Goal: Task Accomplishment & Management: Manage account settings

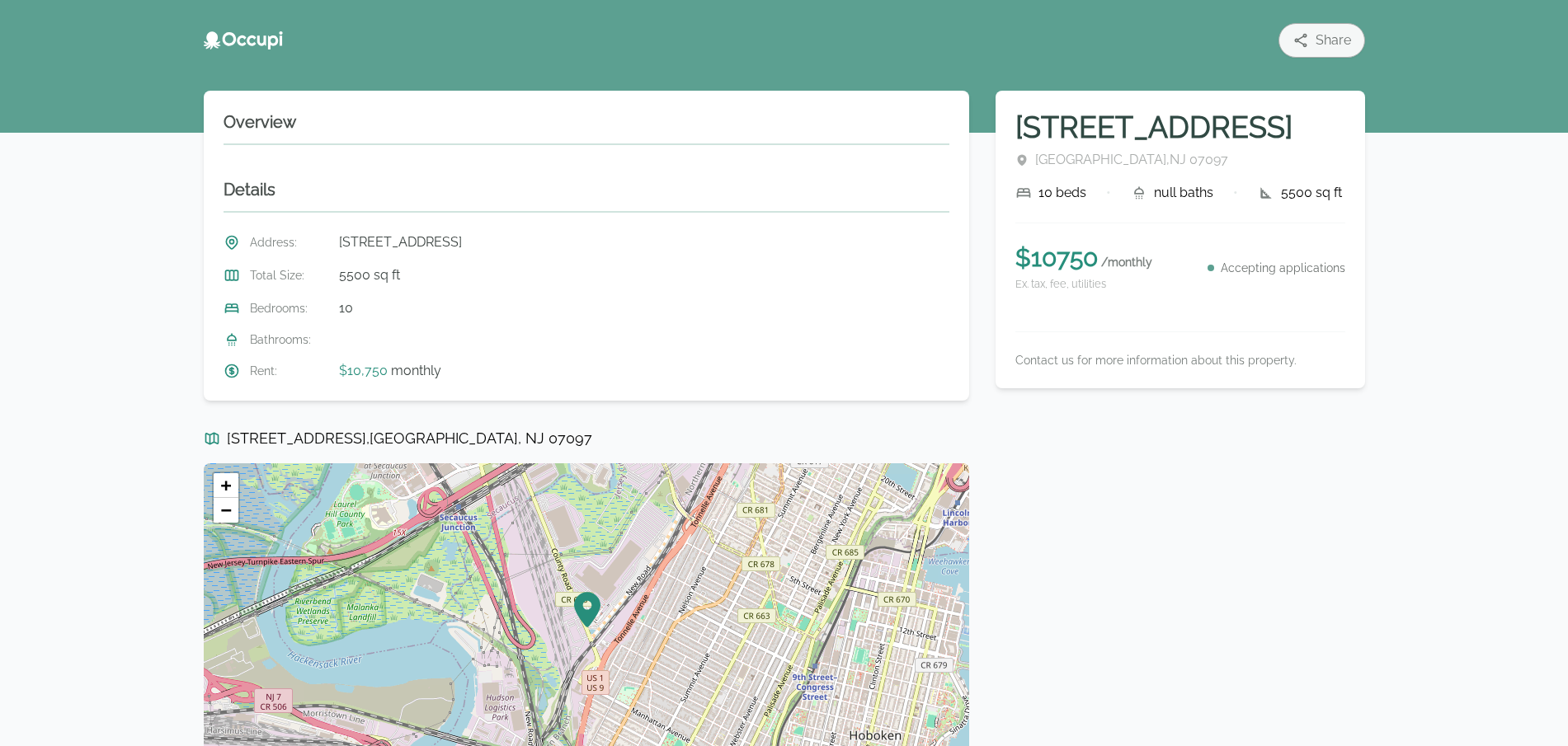
click at [93, 460] on div "Share 1 Wain Circle Gotham City , NJ 07097 10 beds • null baths • 5500 sq ft $ …" at bounding box center [784, 443] width 1568 height 886
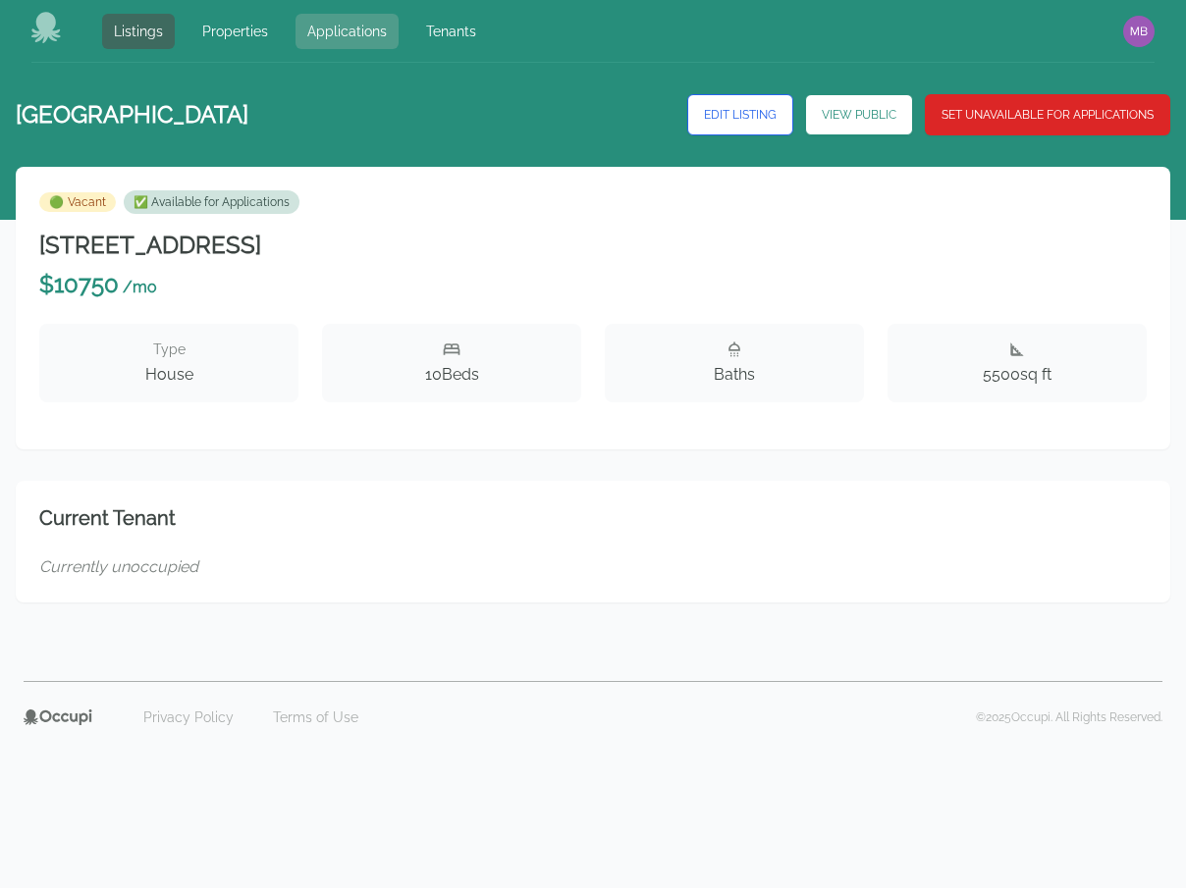
click at [341, 37] on link "Applications" at bounding box center [347, 31] width 103 height 35
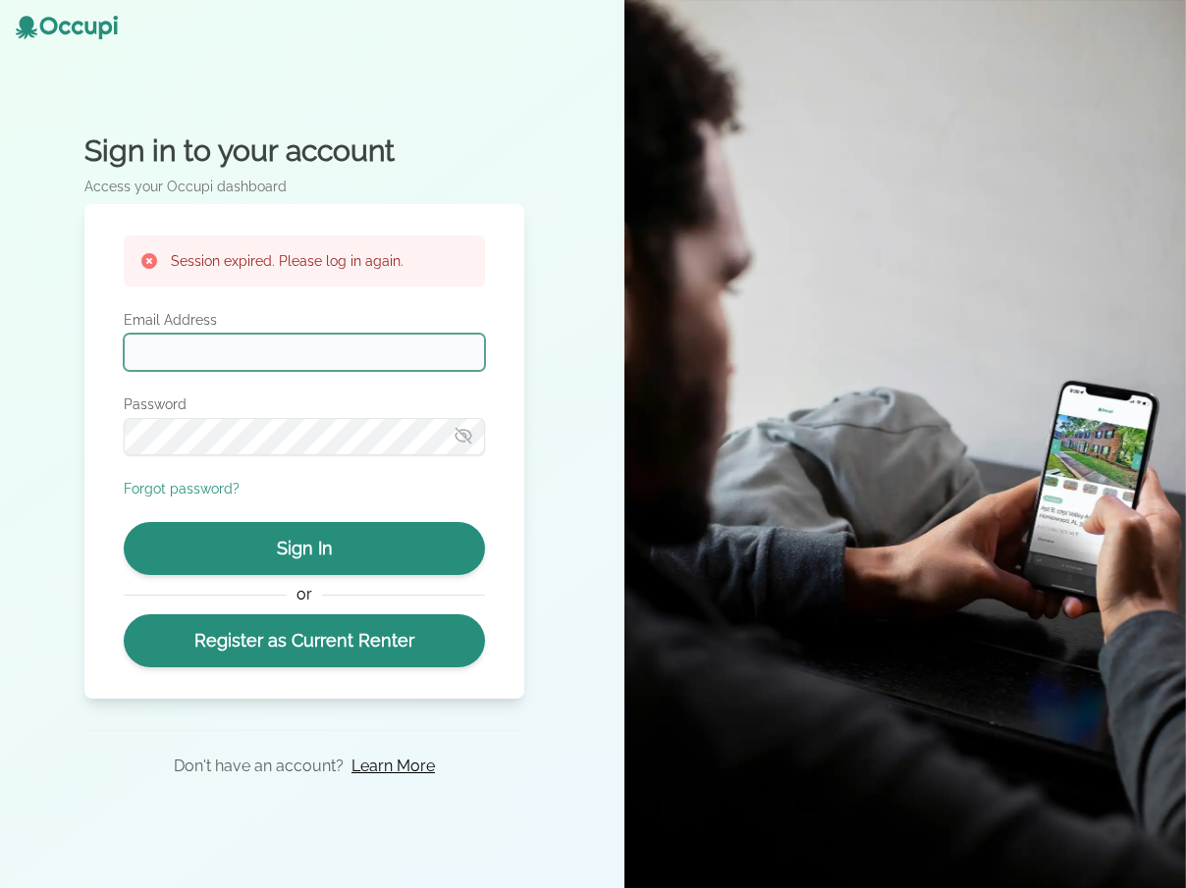
click at [414, 346] on input "Email Address" at bounding box center [304, 352] width 361 height 37
type input "**********"
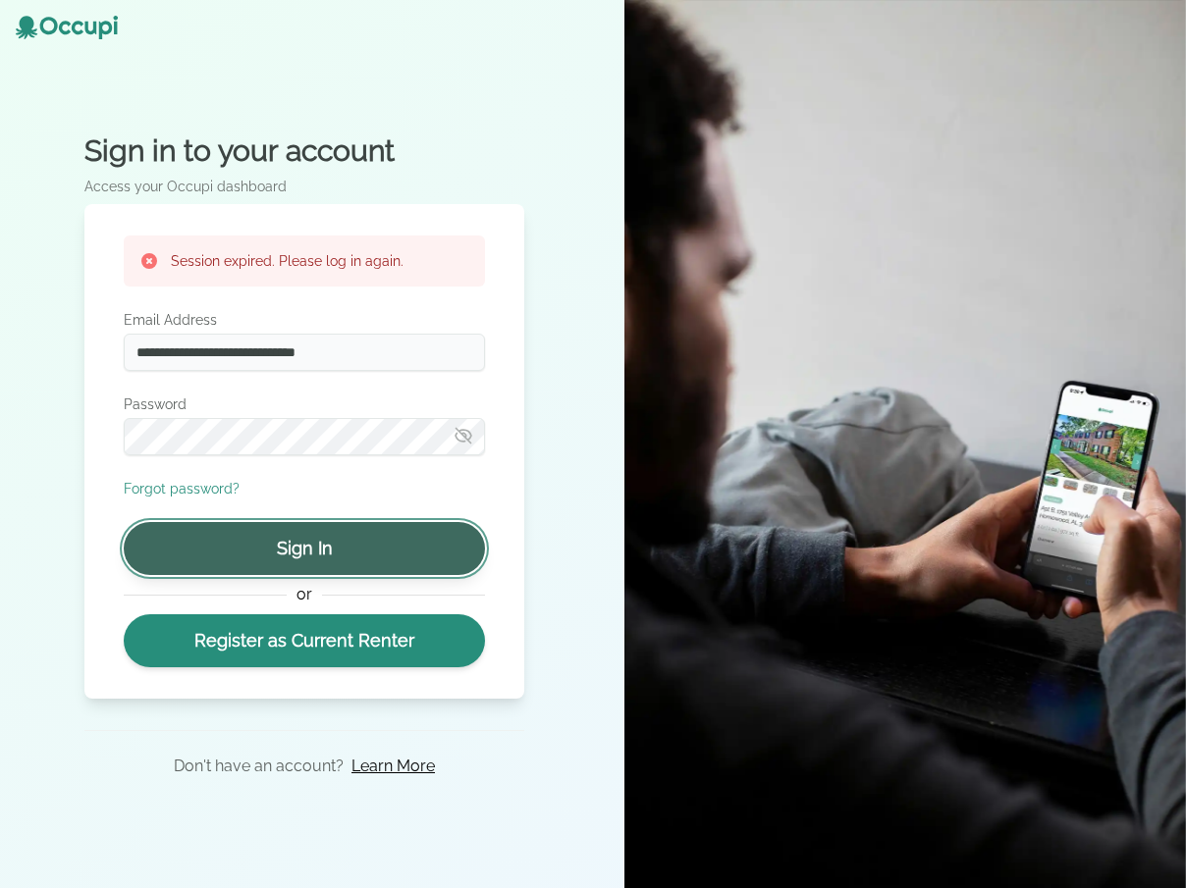
click at [319, 549] on button "Sign In" at bounding box center [304, 548] width 361 height 53
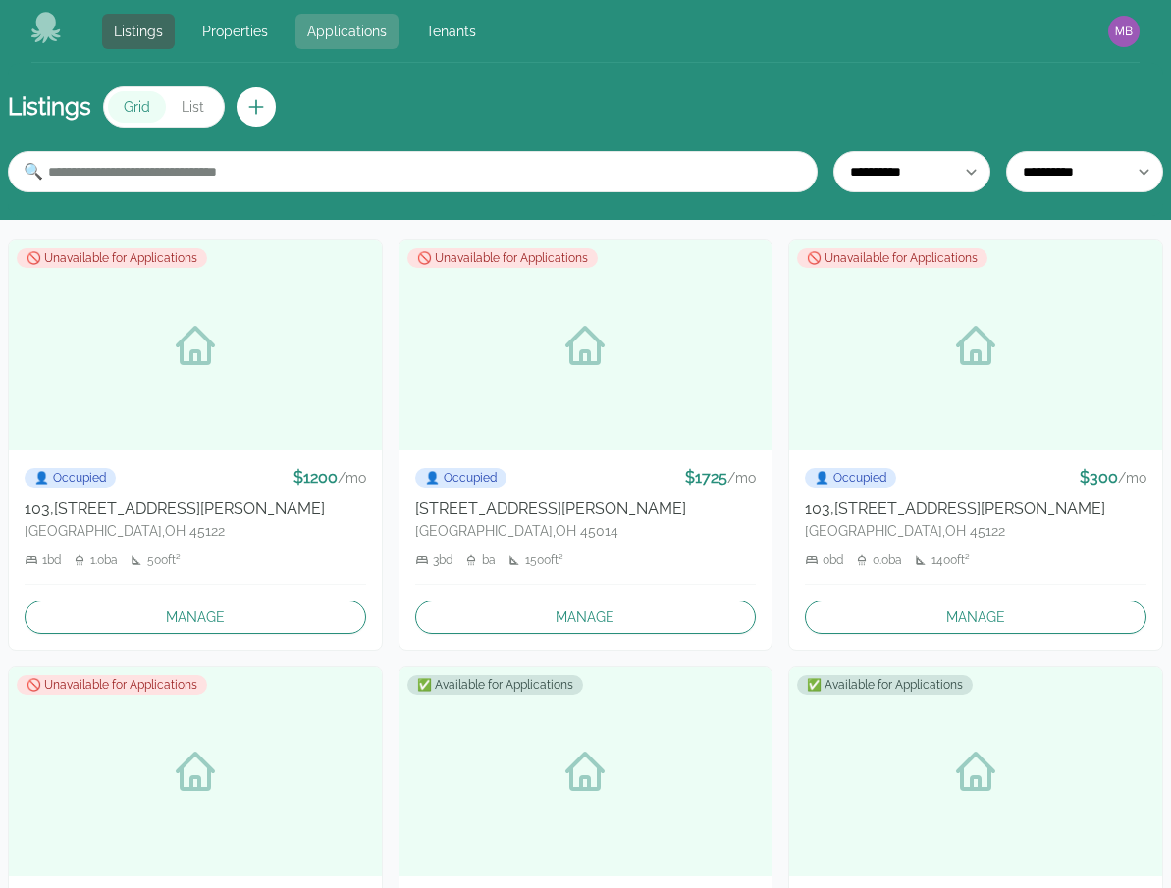
click at [350, 36] on link "Applications" at bounding box center [347, 31] width 103 height 35
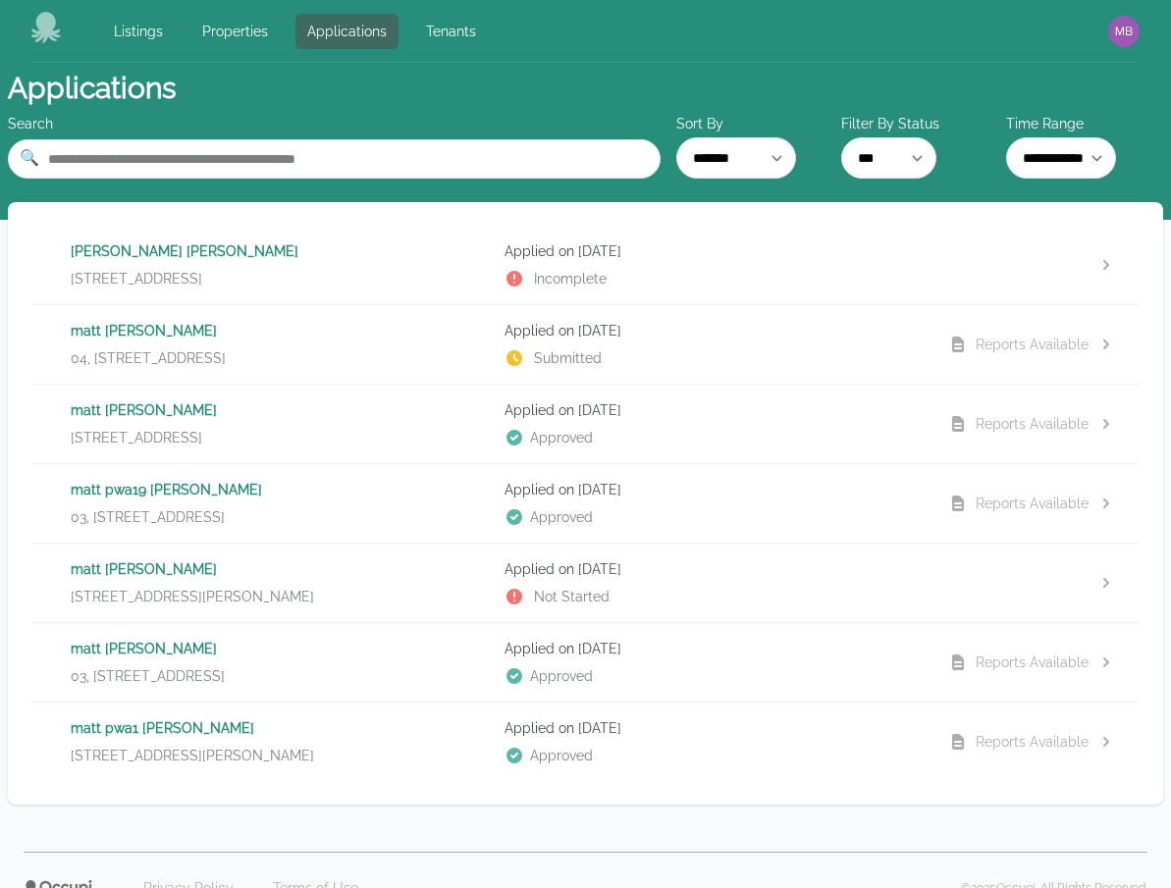
click at [399, 338] on p "[PERSON_NAME]" at bounding box center [280, 331] width 418 height 20
